Goal: Task Accomplishment & Management: Manage account settings

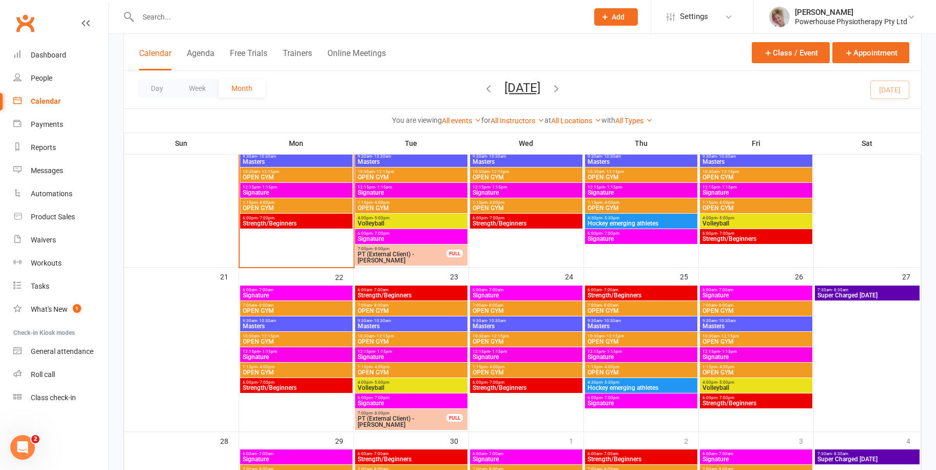
scroll to position [411, 0]
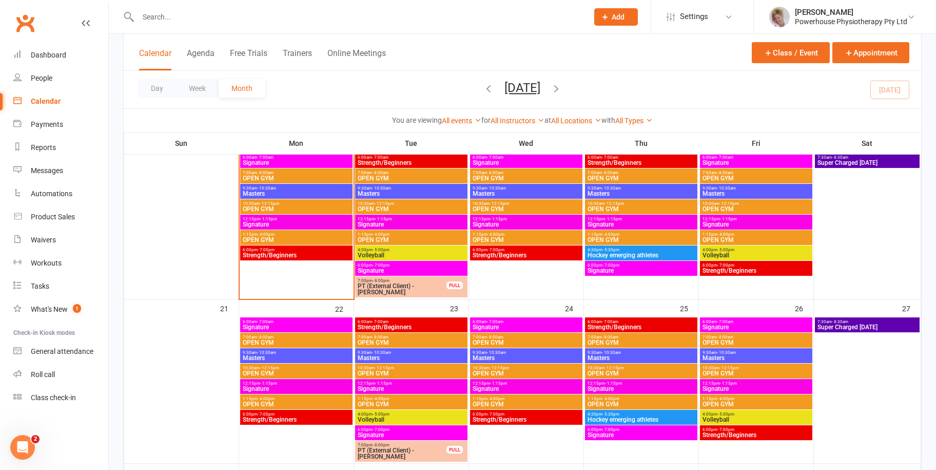
click at [301, 252] on span "Strength/Beginners" at bounding box center [296, 255] width 108 height 6
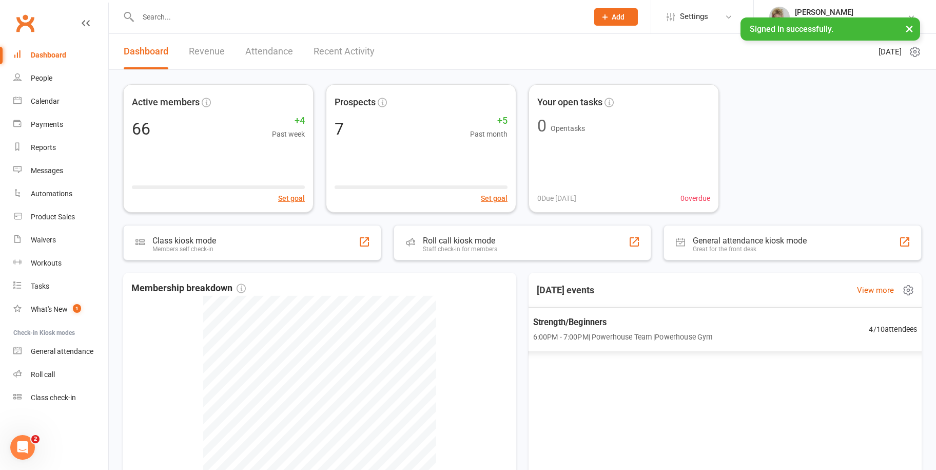
click at [717, 323] on div "Strength/Beginners 6:00PM - 7:00PM | Powerhouse Team | Powerhouse Gym 4 / 10 at…" at bounding box center [725, 329] width 410 height 44
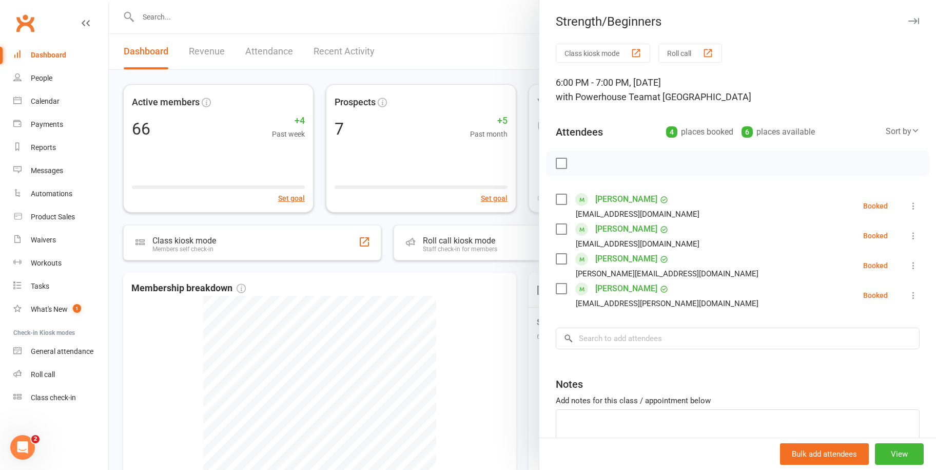
click at [602, 286] on link "[PERSON_NAME]" at bounding box center [626, 288] width 62 height 16
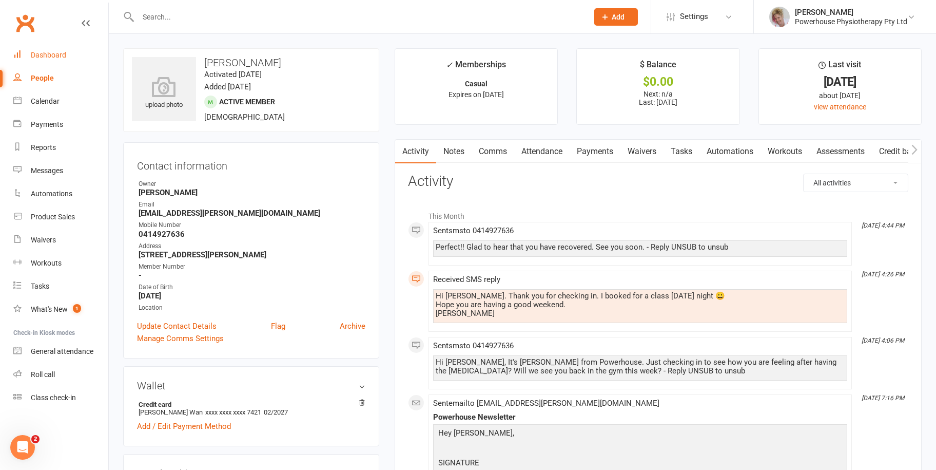
click at [36, 54] on div "Dashboard" at bounding box center [48, 55] width 35 height 8
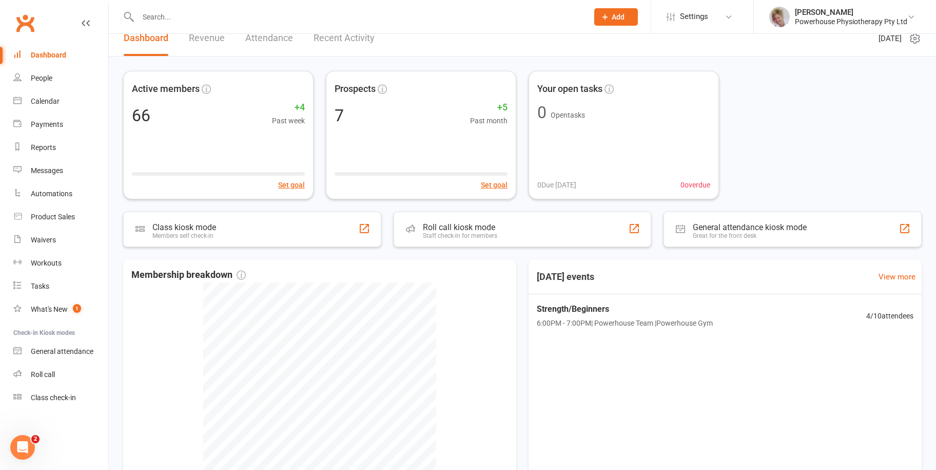
scroll to position [51, 0]
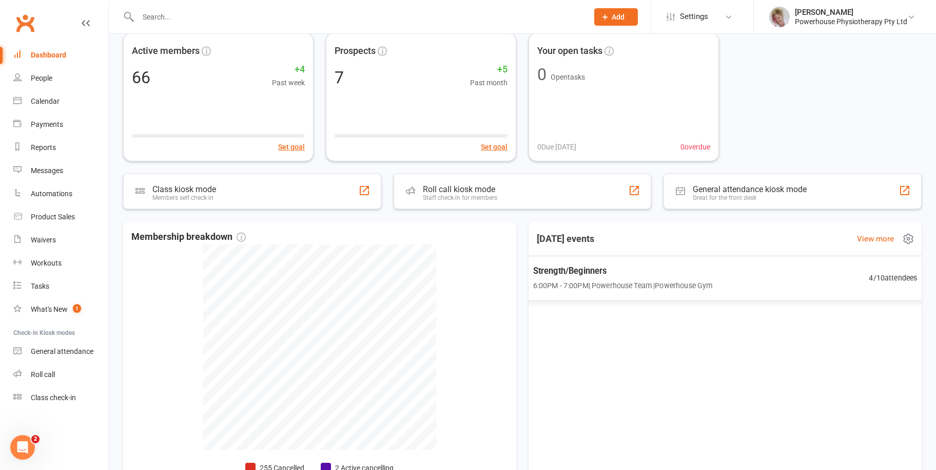
click at [570, 266] on span "Strength/Beginners" at bounding box center [623, 270] width 180 height 13
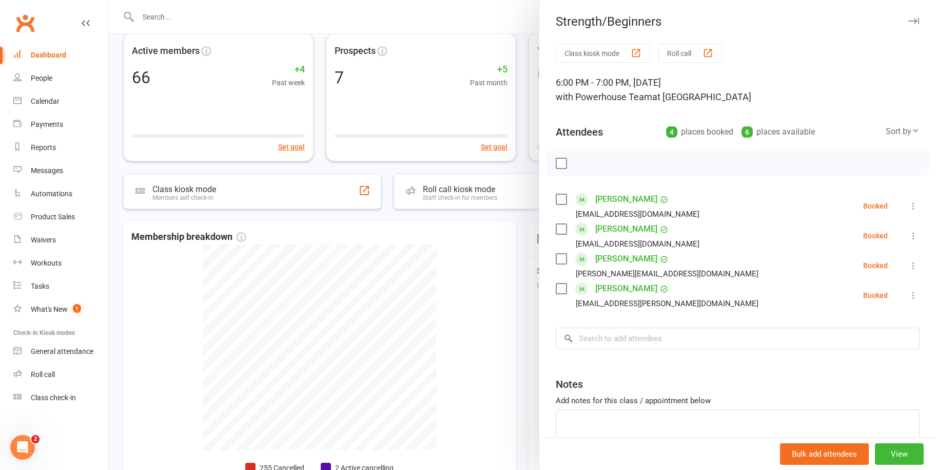
click at [599, 195] on link "[PERSON_NAME]" at bounding box center [626, 199] width 62 height 16
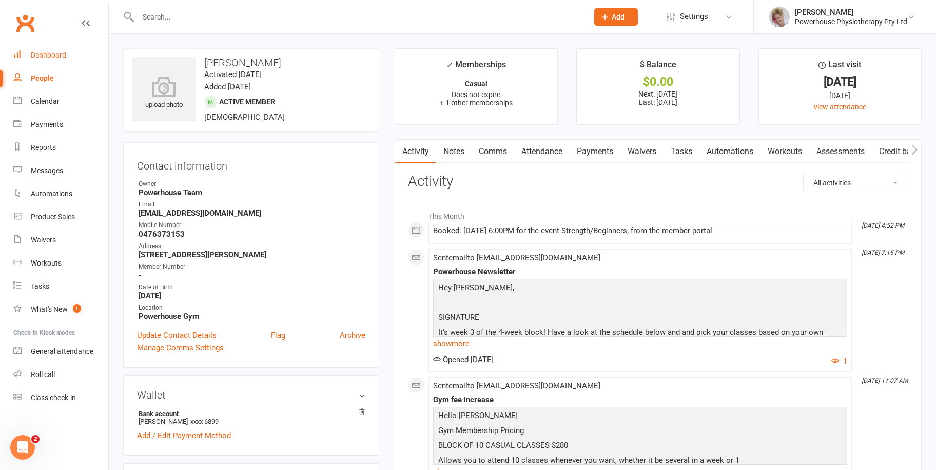
click at [59, 52] on div "Dashboard" at bounding box center [48, 55] width 35 height 8
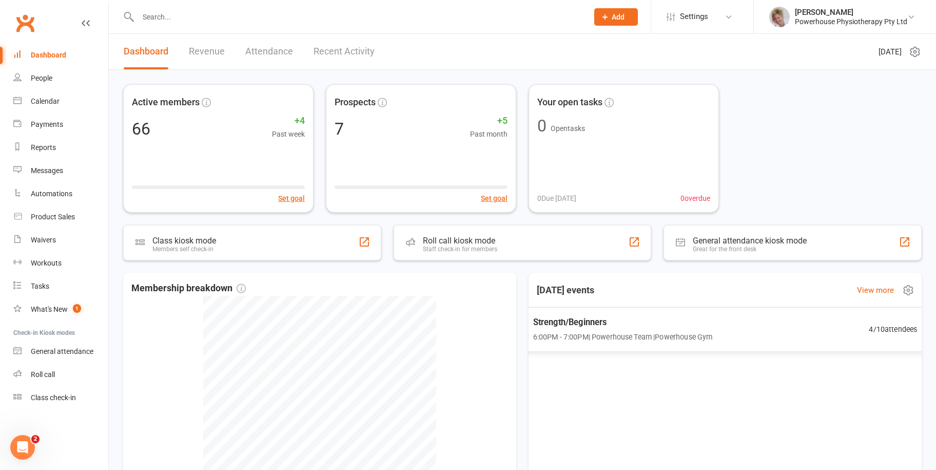
click at [568, 328] on span "Strength/Beginners" at bounding box center [623, 321] width 180 height 13
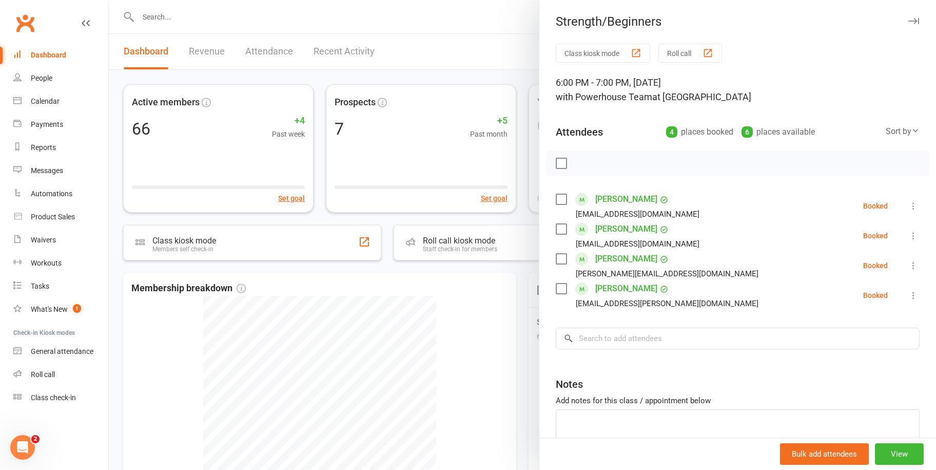
click at [599, 229] on link "[PERSON_NAME]" at bounding box center [626, 229] width 62 height 16
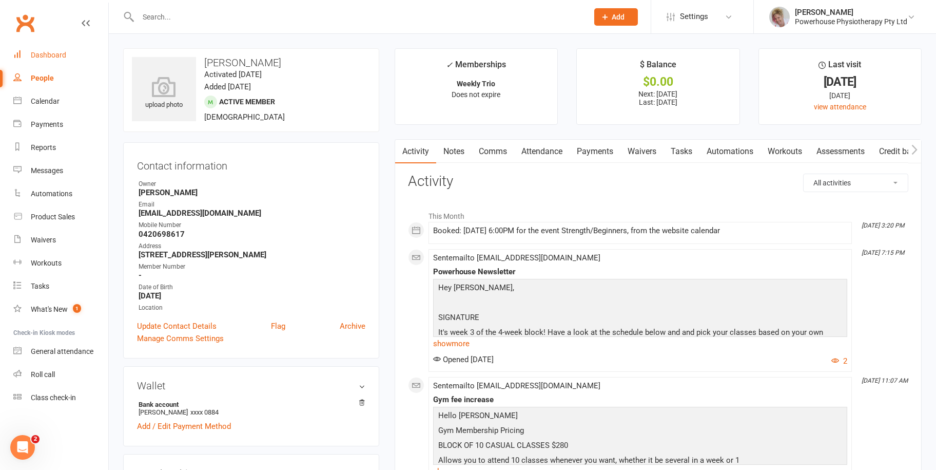
click at [43, 55] on div "Dashboard" at bounding box center [48, 55] width 35 height 8
